Goal: Information Seeking & Learning: Learn about a topic

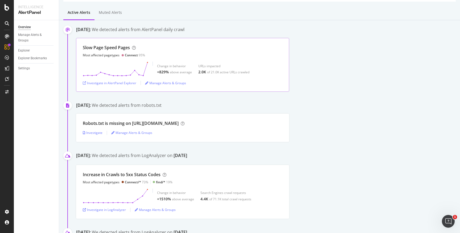
scroll to position [42, 0]
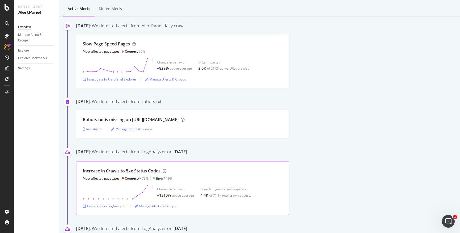
click at [143, 172] on div "Increase in Crawls to 5xx Status Codes" at bounding box center [122, 171] width 78 height 6
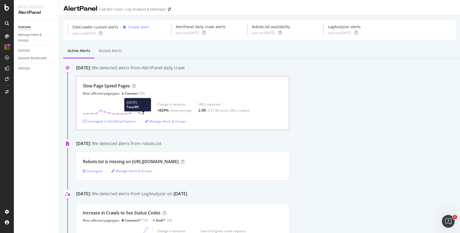
scroll to position [14, 0]
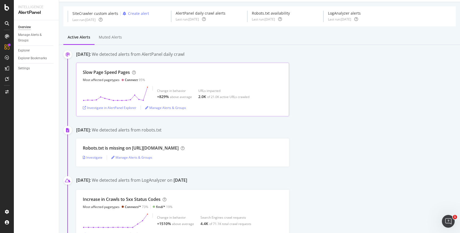
click at [144, 85] on div "Slow Page Speed Pages Most affected pagetypes Connect 95% Change in behavior +8…" at bounding box center [182, 90] width 213 height 54
click at [117, 107] on div "Investigate in AlertPanel Explorer" at bounding box center [109, 108] width 53 height 5
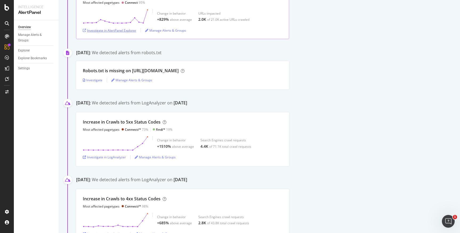
scroll to position [103, 0]
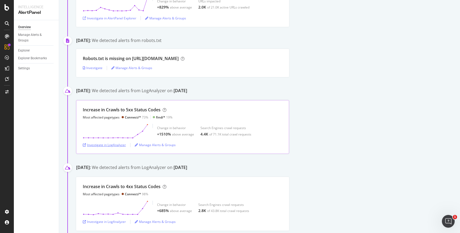
click at [122, 146] on div "Investigate in LogAnalyzer" at bounding box center [104, 145] width 43 height 5
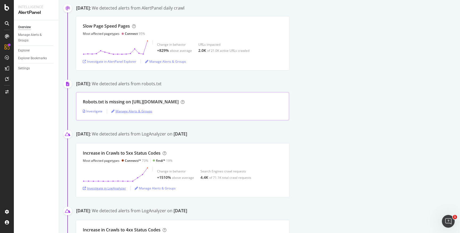
scroll to position [0, 0]
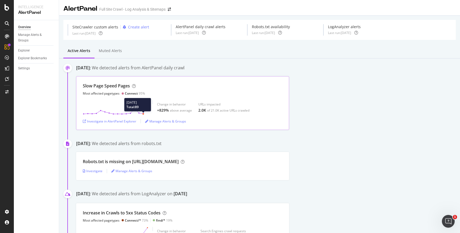
click at [143, 102] on icon at bounding box center [115, 107] width 65 height 15
click at [121, 120] on div "Investigate in AlertPanel Explorer" at bounding box center [109, 121] width 53 height 5
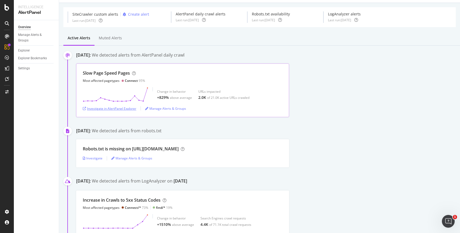
scroll to position [15, 0]
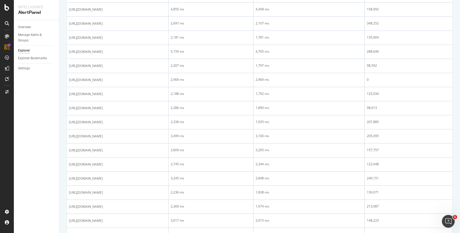
scroll to position [160, 0]
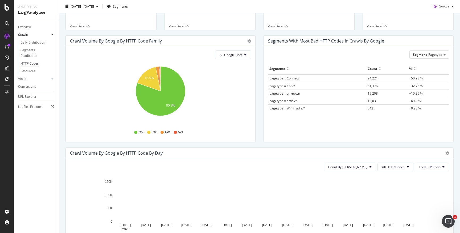
scroll to position [60, 0]
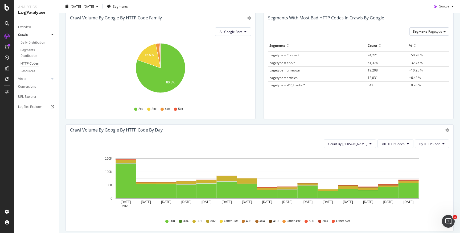
click at [306, 222] on icon at bounding box center [305, 221] width 3 height 3
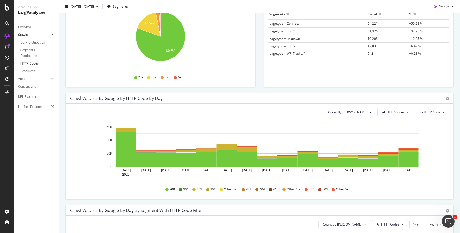
scroll to position [95, 0]
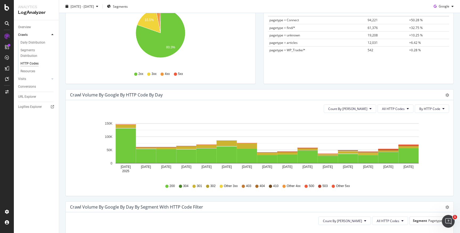
click at [307, 186] on icon at bounding box center [305, 186] width 3 height 3
click at [404, 110] on span "All HTTP Codes" at bounding box center [393, 109] width 23 height 5
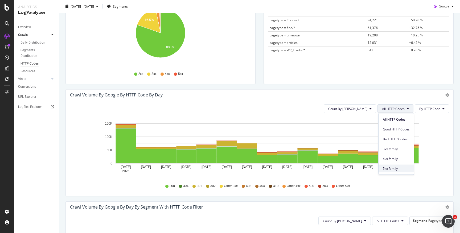
click at [386, 166] on span "5xx family" at bounding box center [395, 168] width 27 height 5
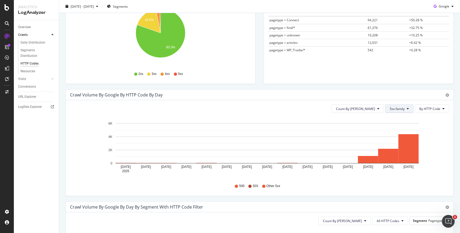
click at [403, 108] on span "5xx family" at bounding box center [396, 109] width 15 height 5
click at [401, 160] on span "4xx family" at bounding box center [403, 158] width 27 height 5
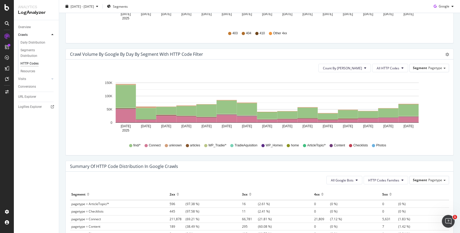
scroll to position [242, 0]
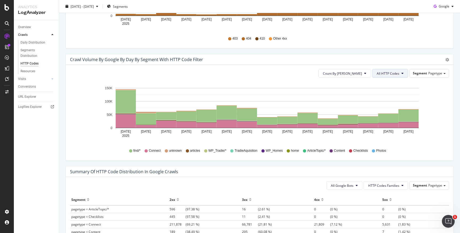
click at [400, 71] on button "All HTTP Codes" at bounding box center [390, 73] width 36 height 9
click at [388, 110] on span "5xx family" at bounding box center [390, 111] width 27 height 5
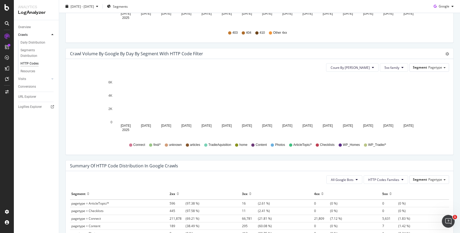
scroll to position [317, 0]
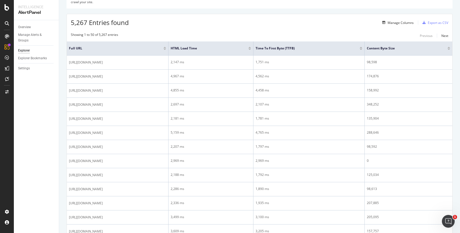
scroll to position [109, 0]
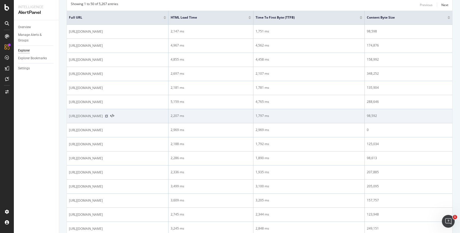
click at [108, 117] on icon at bounding box center [106, 116] width 3 height 3
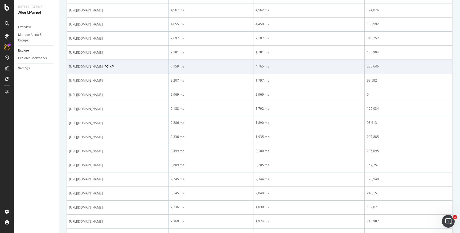
scroll to position [145, 0]
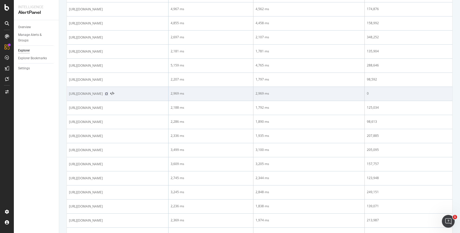
click at [108, 95] on icon at bounding box center [106, 93] width 3 height 3
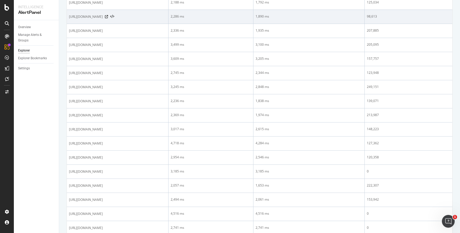
scroll to position [286, 0]
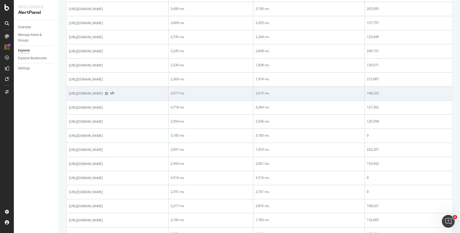
click at [108, 95] on icon at bounding box center [106, 93] width 3 height 3
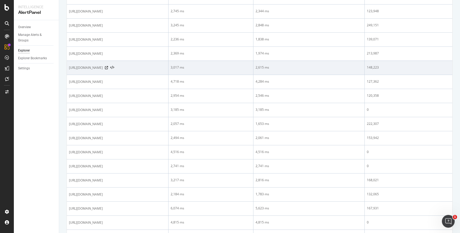
scroll to position [362, 0]
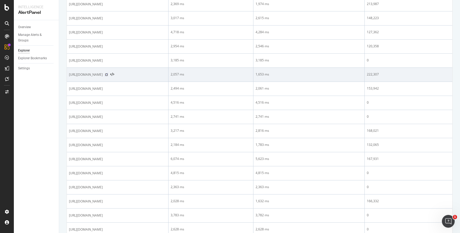
click at [108, 75] on icon at bounding box center [106, 74] width 3 height 3
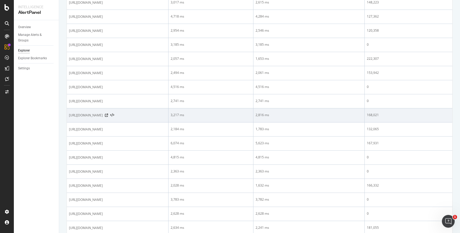
scroll to position [421, 0]
click at [108, 114] on icon at bounding box center [106, 113] width 3 height 3
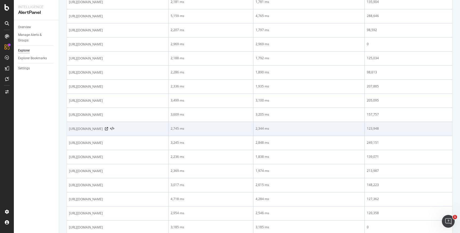
scroll to position [187, 0]
